Goal: Check status: Check status

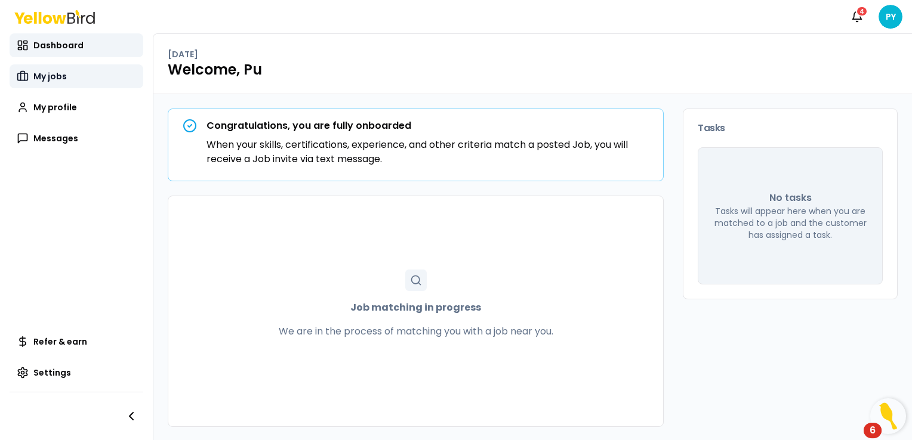
click at [76, 80] on link "My jobs" at bounding box center [77, 76] width 134 height 24
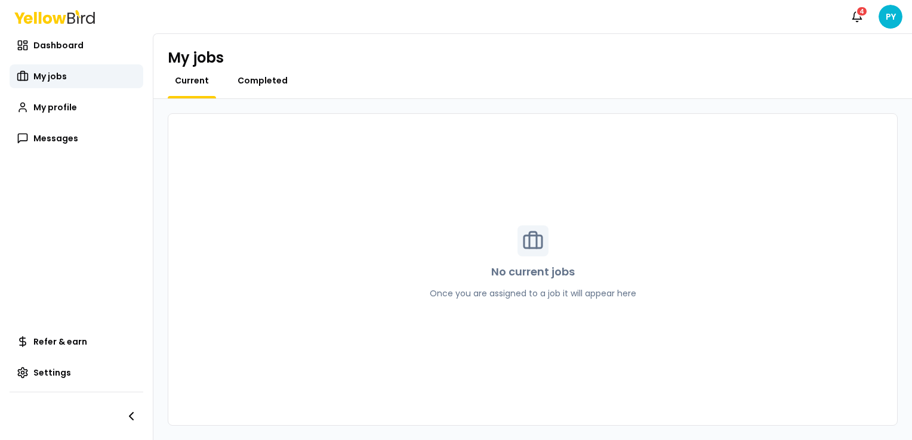
click at [262, 82] on span "Completed" at bounding box center [262, 81] width 50 height 12
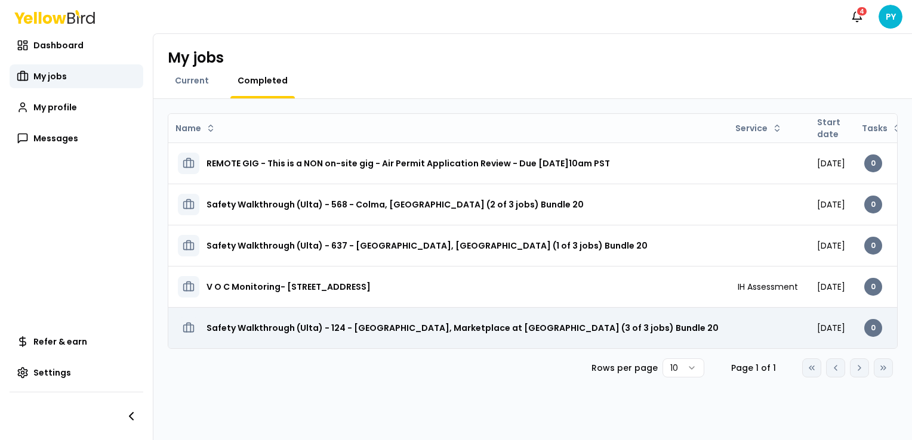
click at [285, 323] on h3 "Safety Walkthrough (Ulta) - 124 - [GEOGRAPHIC_DATA], Marketplace at [GEOGRAPHIC…" at bounding box center [462, 327] width 512 height 21
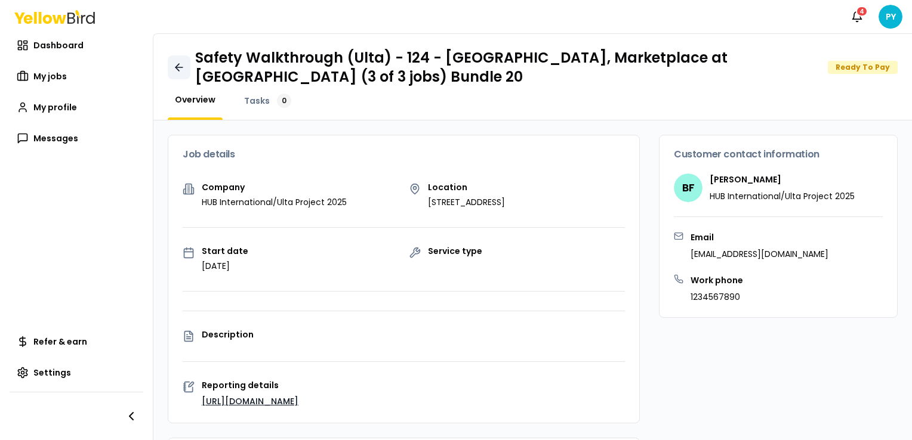
click at [178, 63] on icon at bounding box center [179, 67] width 12 height 12
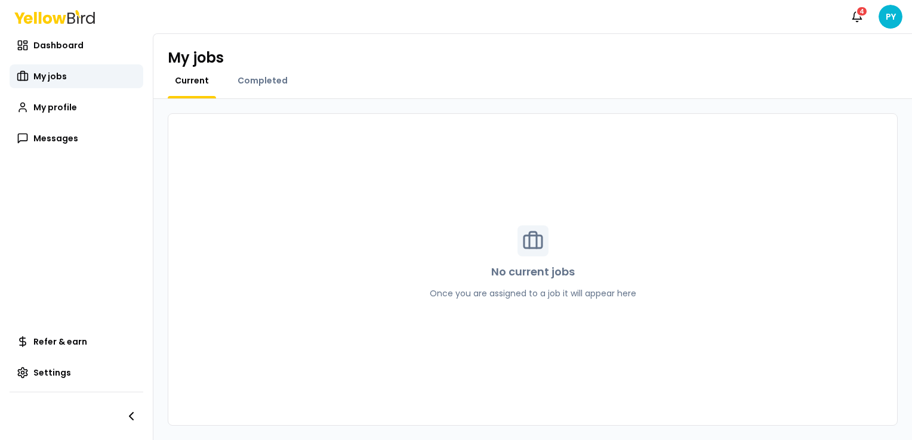
click at [265, 87] on div "Completed" at bounding box center [262, 87] width 64 height 24
click at [266, 82] on span "Completed" at bounding box center [262, 81] width 50 height 12
